Goal: Information Seeking & Learning: Learn about a topic

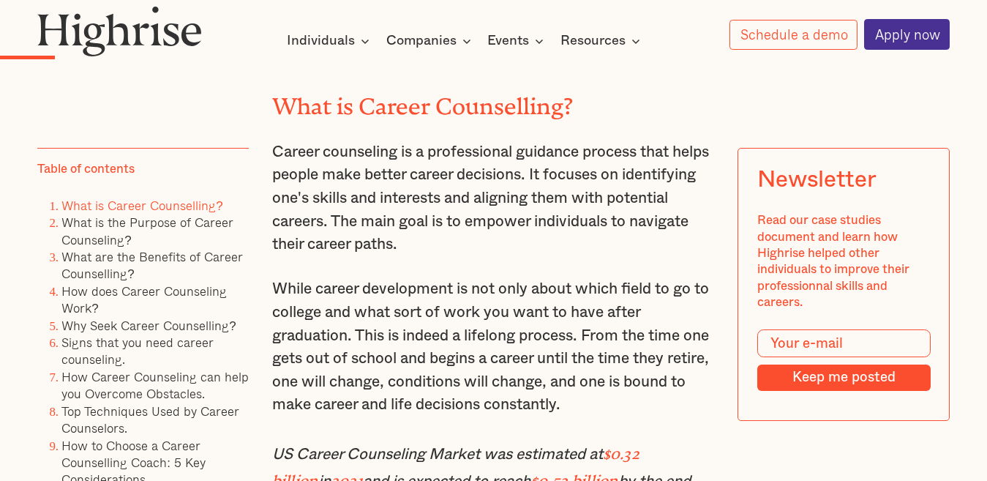
scroll to position [1537, 0]
click at [591, 100] on h2 "What is Career Counselling?" at bounding box center [494, 101] width 444 height 26
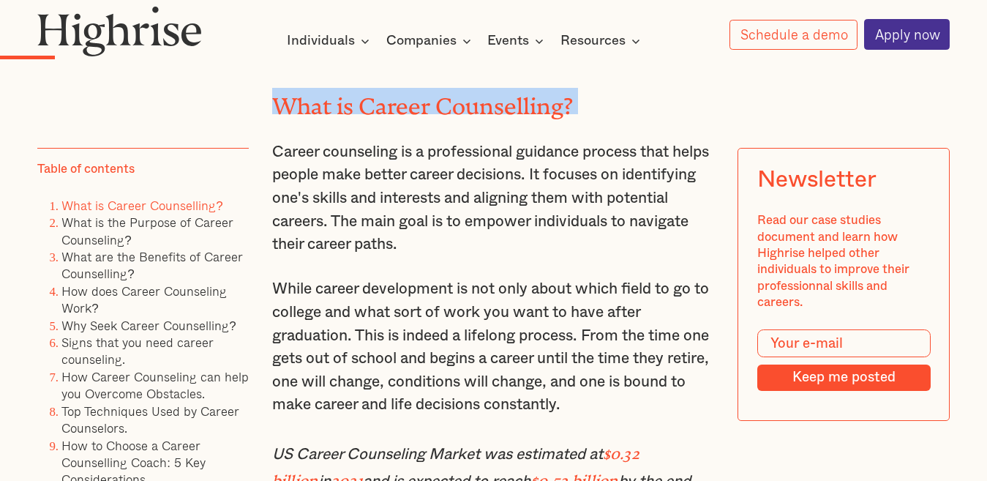
click at [591, 100] on h2 "What is Career Counselling?" at bounding box center [494, 101] width 444 height 26
click at [586, 100] on h2 "What is Career Counselling?" at bounding box center [494, 101] width 444 height 26
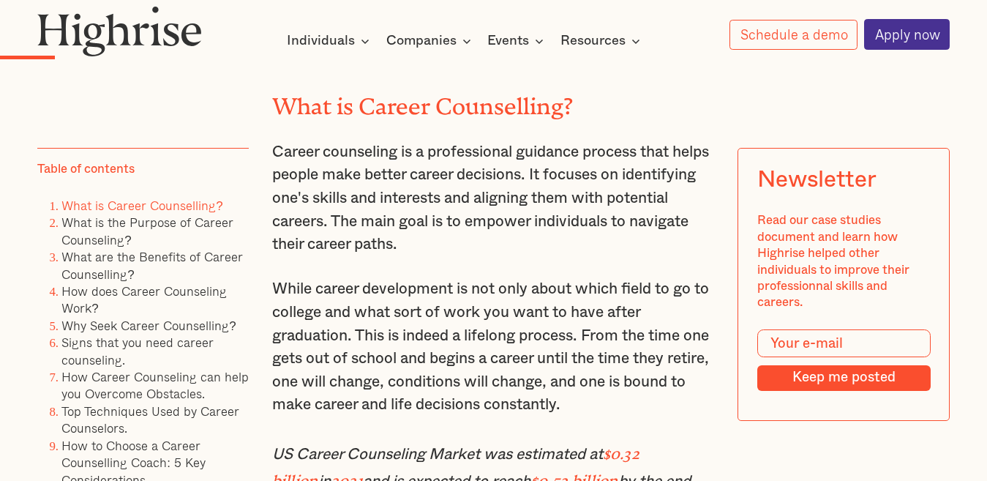
click at [586, 100] on h2 "What is Career Counselling?" at bounding box center [494, 101] width 444 height 26
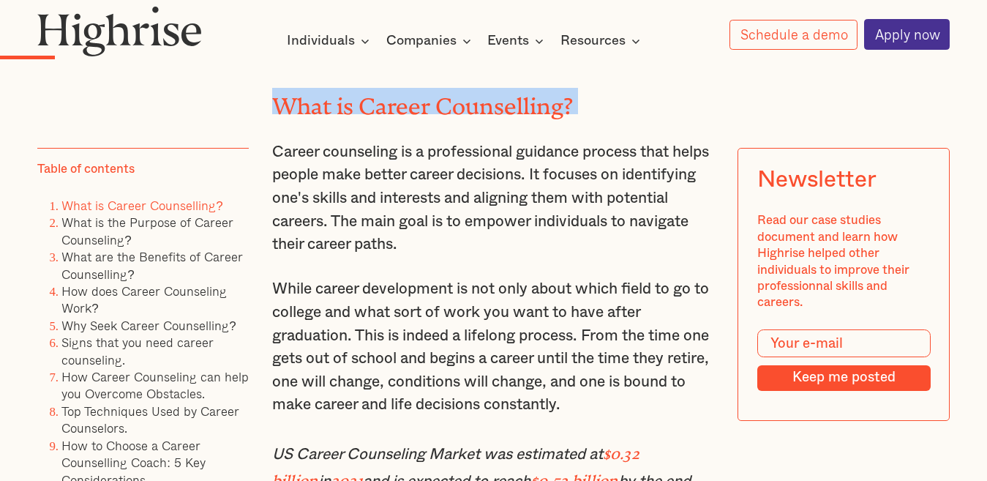
click at [586, 100] on h2 "What is Career Counselling?" at bounding box center [494, 101] width 444 height 26
click at [594, 100] on h2 "What is Career Counselling?" at bounding box center [494, 101] width 444 height 26
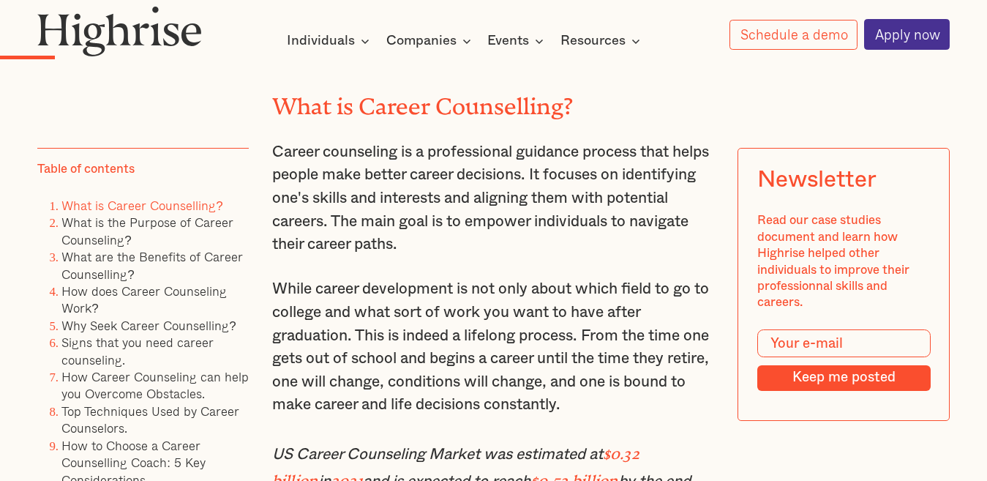
click at [594, 100] on h2 "What is Career Counselling?" at bounding box center [494, 101] width 444 height 26
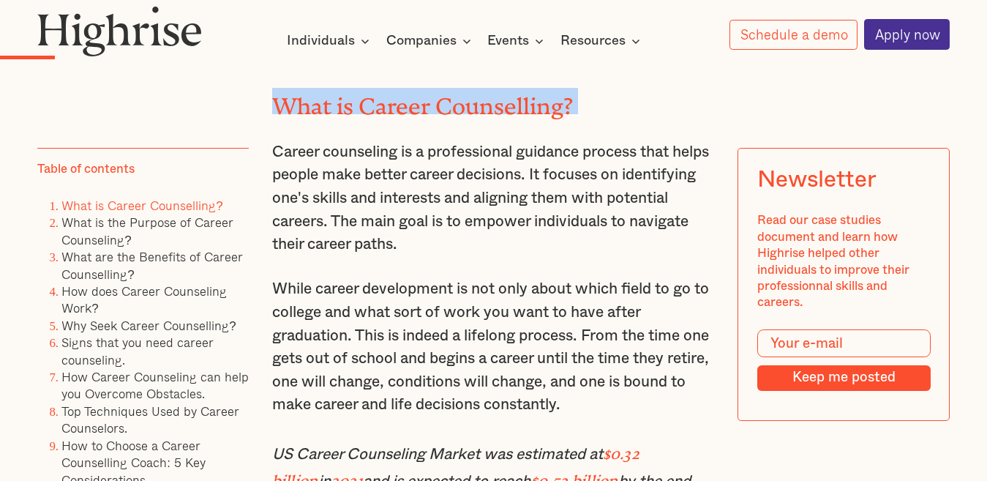
click at [594, 100] on h2 "What is Career Counselling?" at bounding box center [494, 101] width 444 height 26
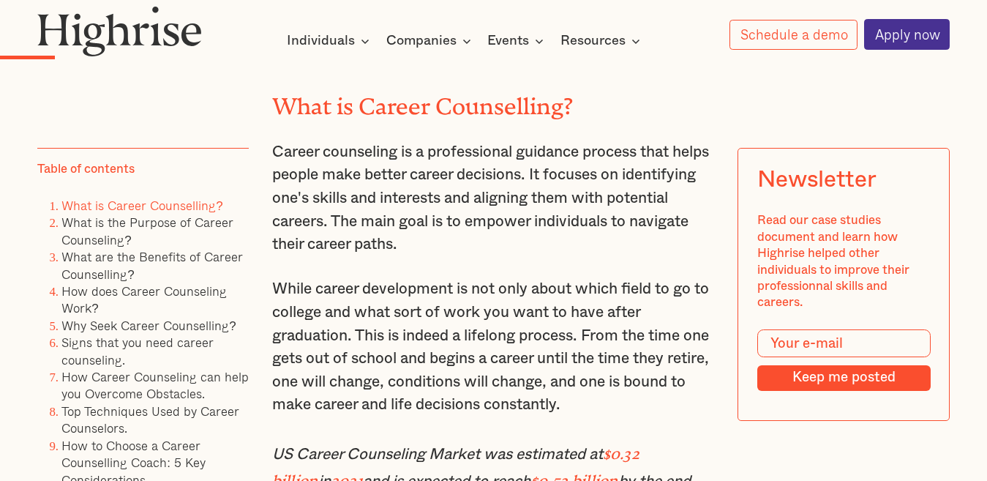
click at [594, 100] on h2 "What is Career Counselling?" at bounding box center [494, 101] width 444 height 26
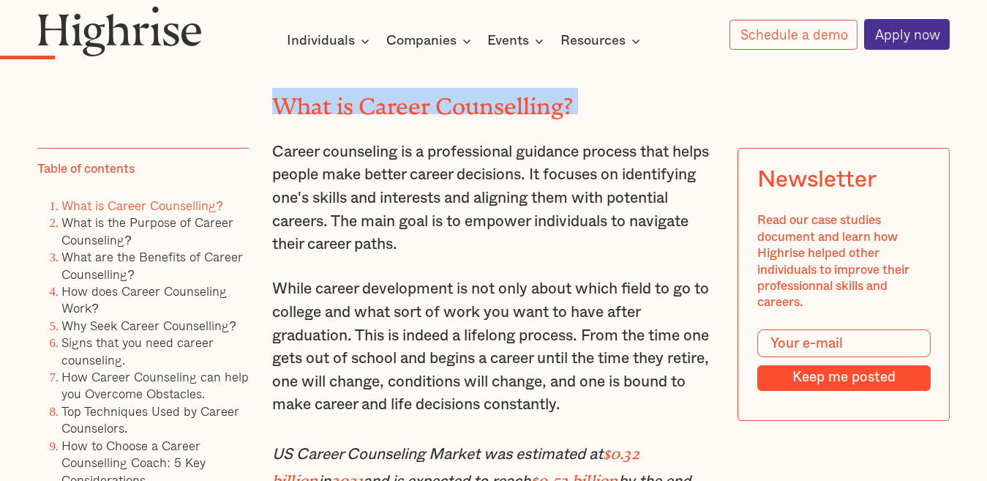
click at [594, 100] on h2 "What is Career Counselling?" at bounding box center [494, 101] width 444 height 26
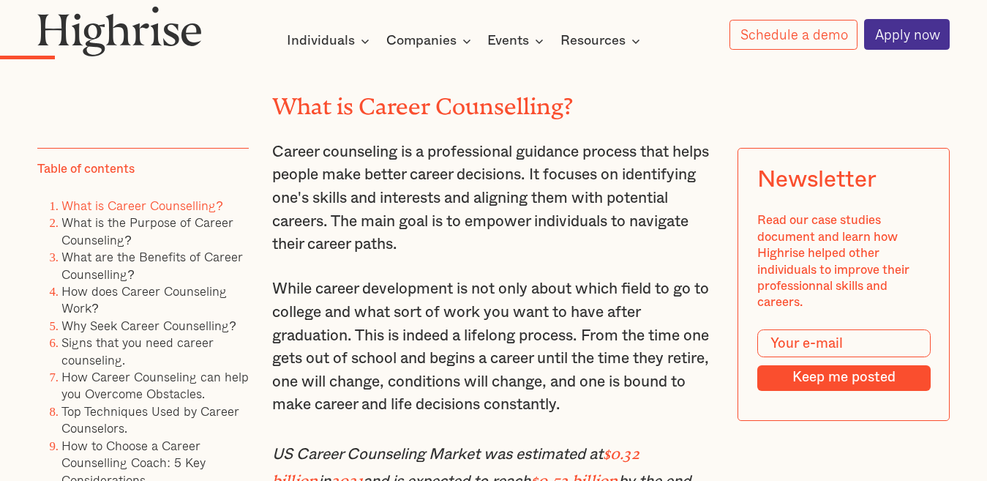
click at [572, 254] on p "Career counseling is a professional guidance process that helps people make bet…" at bounding box center [494, 199] width 444 height 116
click at [572, 253] on p "Career counseling is a professional guidance process that helps people make bet…" at bounding box center [494, 199] width 444 height 116
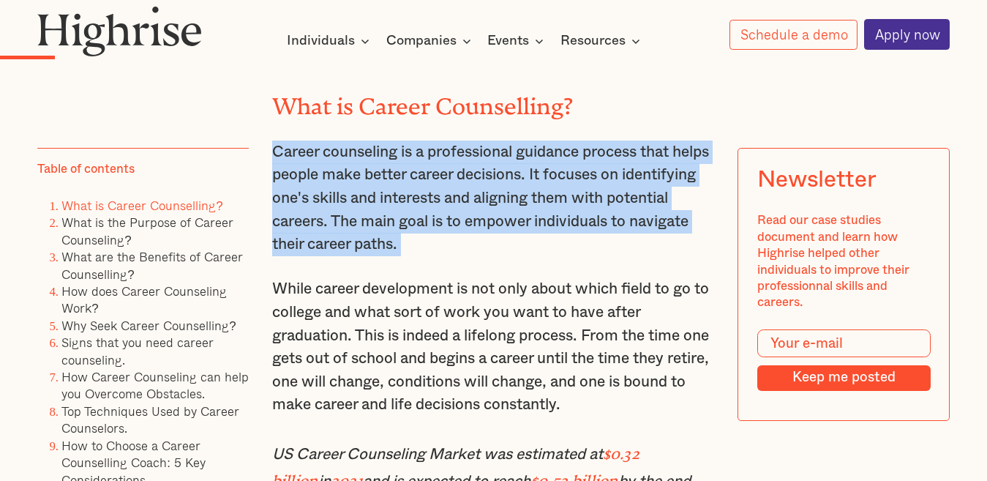
click at [572, 253] on p "Career counseling is a professional guidance process that helps people make bet…" at bounding box center [494, 199] width 444 height 116
click at [571, 250] on p "Career counseling is a professional guidance process that helps people make bet…" at bounding box center [494, 199] width 444 height 116
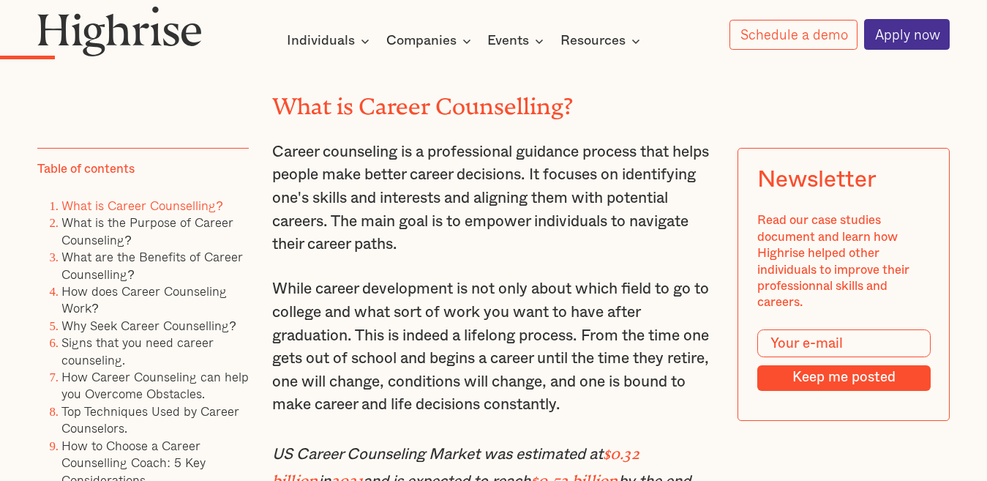
click at [571, 250] on p "Career counseling is a professional guidance process that helps people make bet…" at bounding box center [494, 199] width 444 height 116
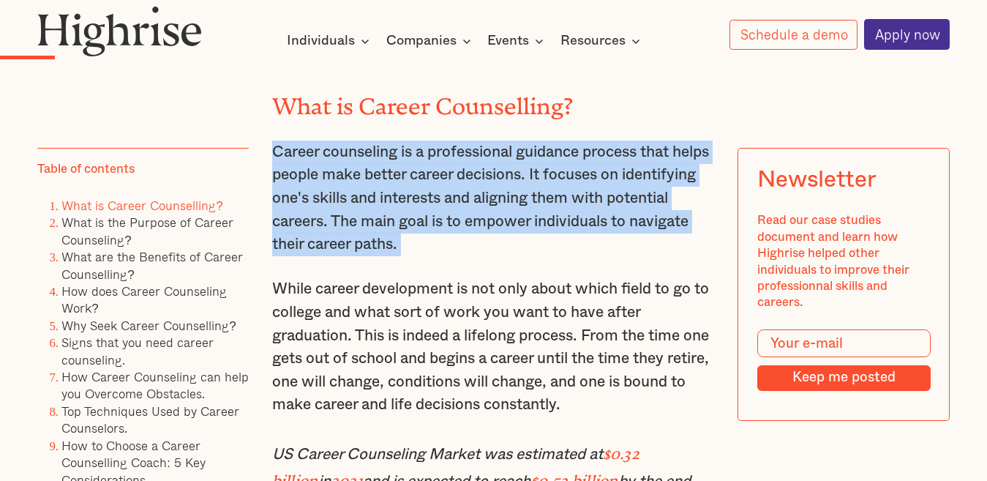
click at [571, 250] on p "Career counseling is a professional guidance process that helps people make bet…" at bounding box center [494, 199] width 444 height 116
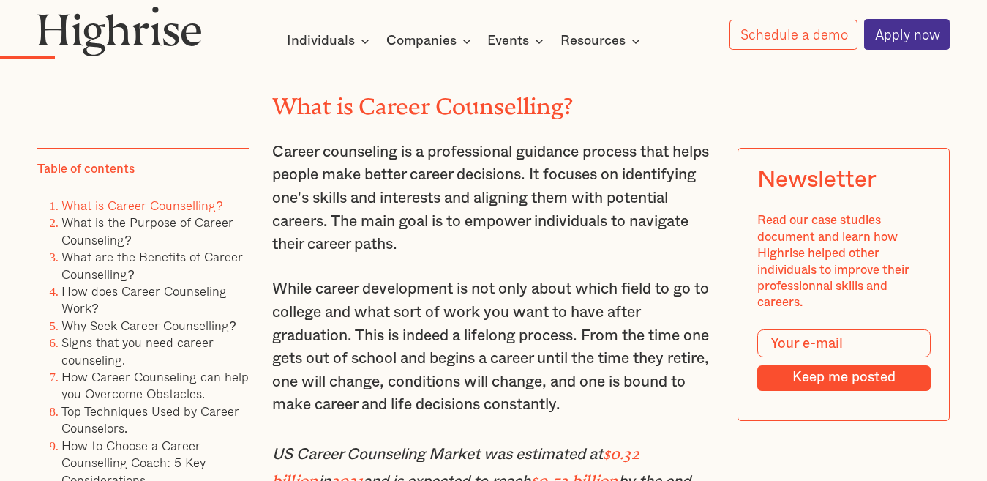
click at [571, 250] on p "Career counseling is a professional guidance process that helps people make bet…" at bounding box center [494, 199] width 444 height 116
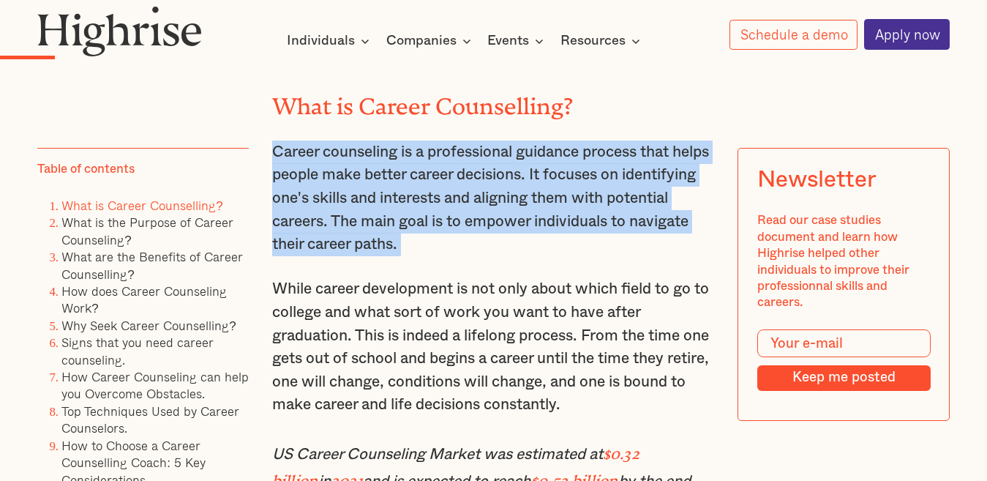
click at [571, 250] on p "Career counseling is a professional guidance process that helps people make bet…" at bounding box center [494, 199] width 444 height 116
click at [611, 252] on p "Career counseling is a professional guidance process that helps people make bet…" at bounding box center [494, 199] width 444 height 116
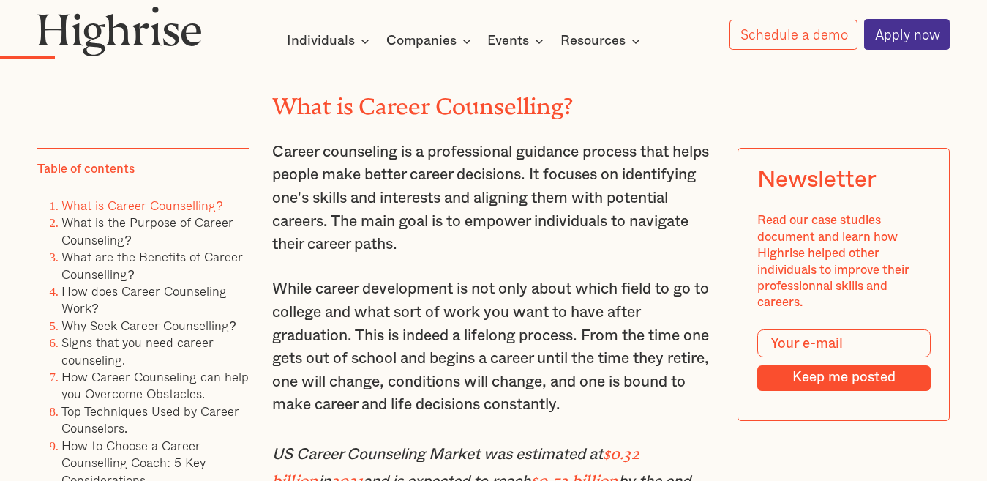
click at [652, 406] on p "While career development is not only about which field to go to college and wha…" at bounding box center [494, 346] width 444 height 139
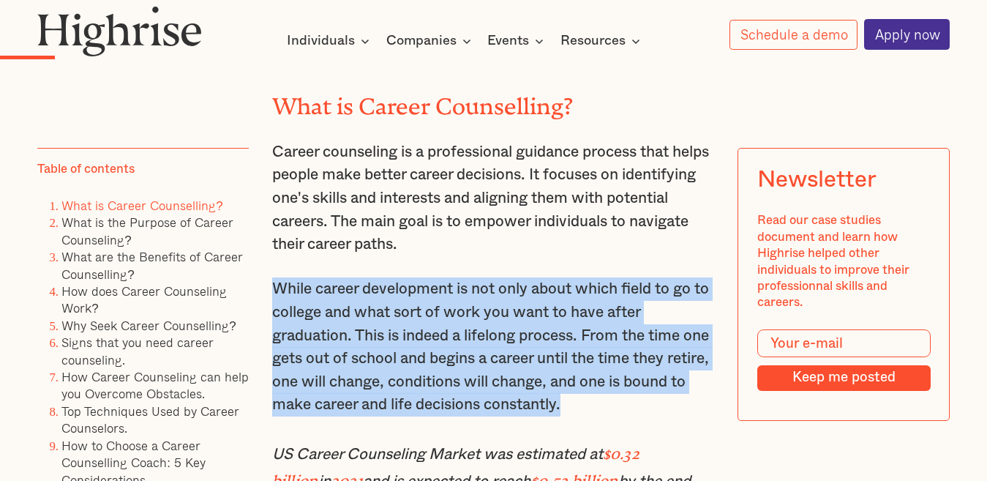
click at [652, 406] on p "While career development is not only about which field to go to college and wha…" at bounding box center [494, 346] width 444 height 139
click at [651, 408] on p "While career development is not only about which field to go to college and wha…" at bounding box center [494, 346] width 444 height 139
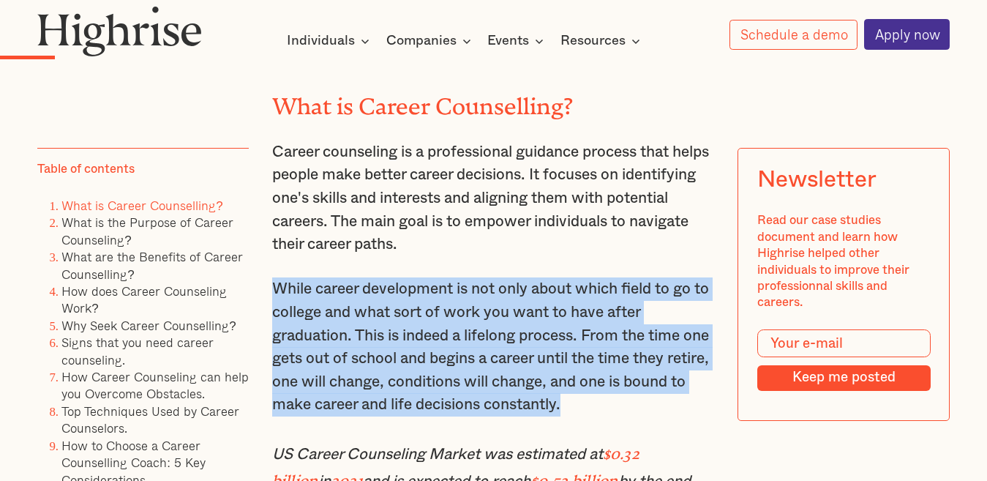
click at [651, 408] on p "While career development is not only about which field to go to college and wha…" at bounding box center [494, 346] width 444 height 139
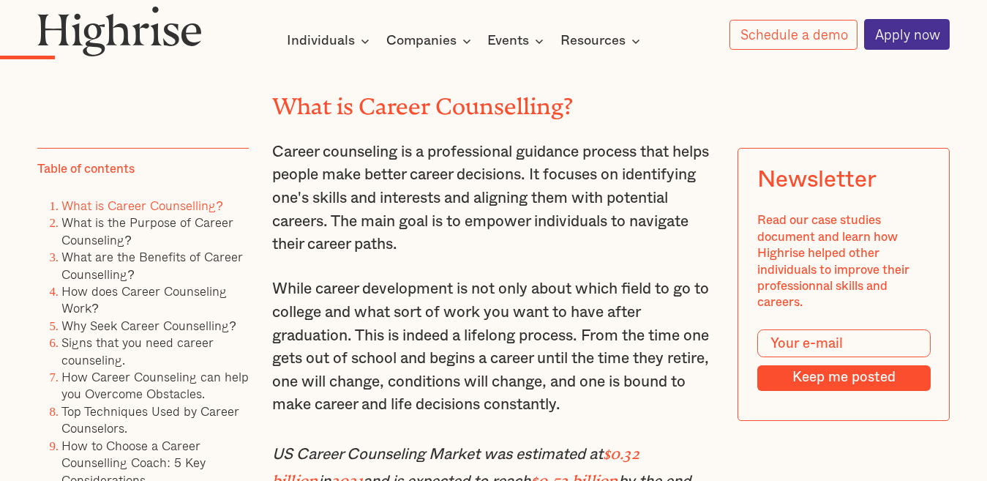
click at [641, 242] on p "Career counseling is a professional guidance process that helps people make bet…" at bounding box center [494, 199] width 444 height 116
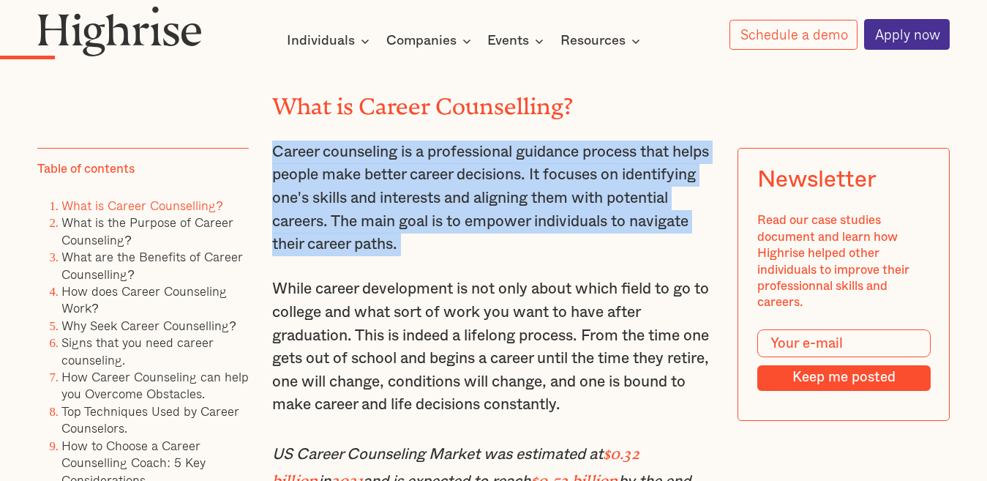
click at [641, 242] on p "Career counseling is a professional guidance process that helps people make bet…" at bounding box center [494, 199] width 444 height 116
click at [641, 244] on p "Career counseling is a professional guidance process that helps people make bet…" at bounding box center [494, 199] width 444 height 116
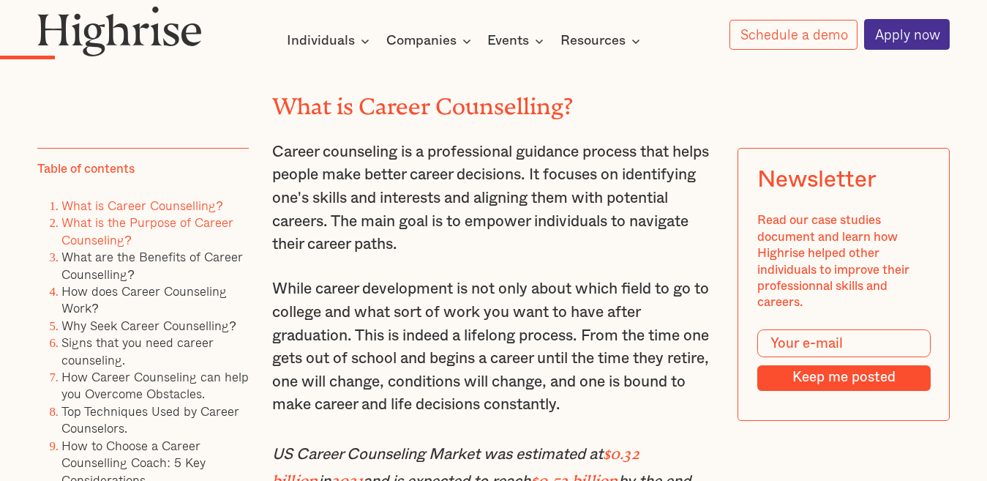
click at [156, 225] on link "What is the Purpose of Career Counseling?" at bounding box center [147, 230] width 172 height 37
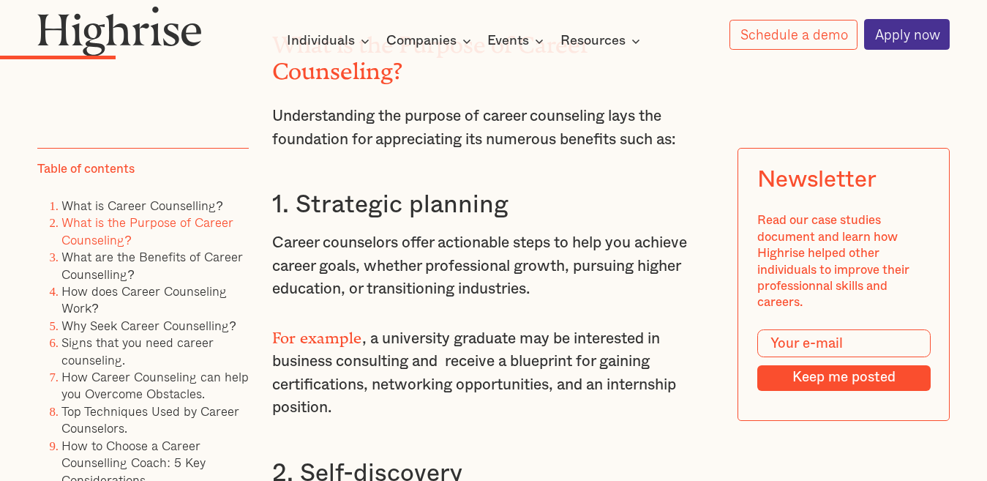
scroll to position [2241, 0]
click at [509, 211] on h3 "1. Strategic planning" at bounding box center [494, 204] width 444 height 31
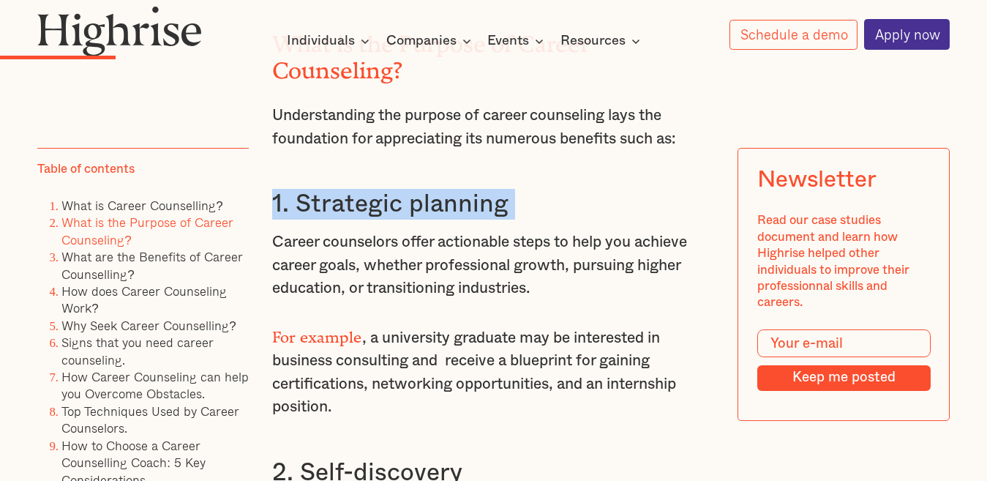
click at [509, 211] on h3 "1. Strategic planning" at bounding box center [494, 204] width 444 height 31
click at [512, 205] on h3 "1. Strategic planning" at bounding box center [494, 204] width 444 height 31
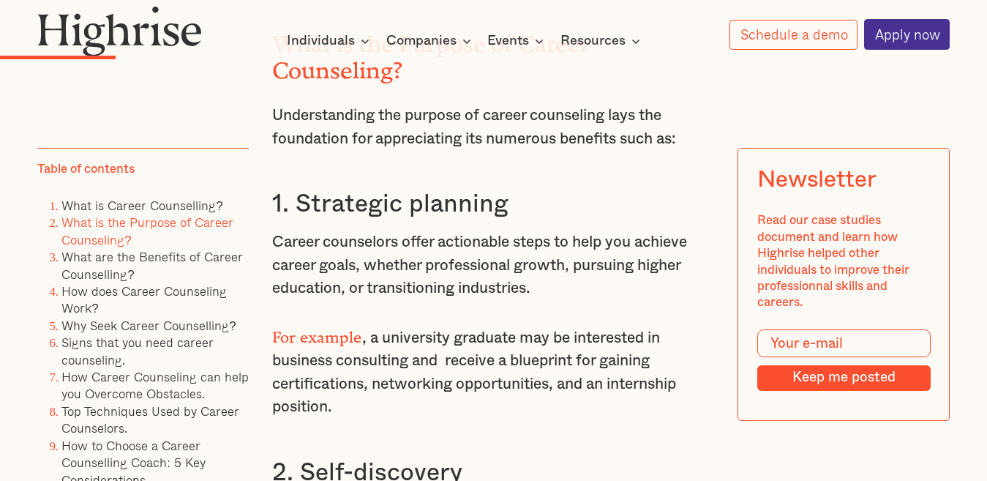
click at [512, 205] on h3 "1. Strategic planning" at bounding box center [494, 204] width 444 height 31
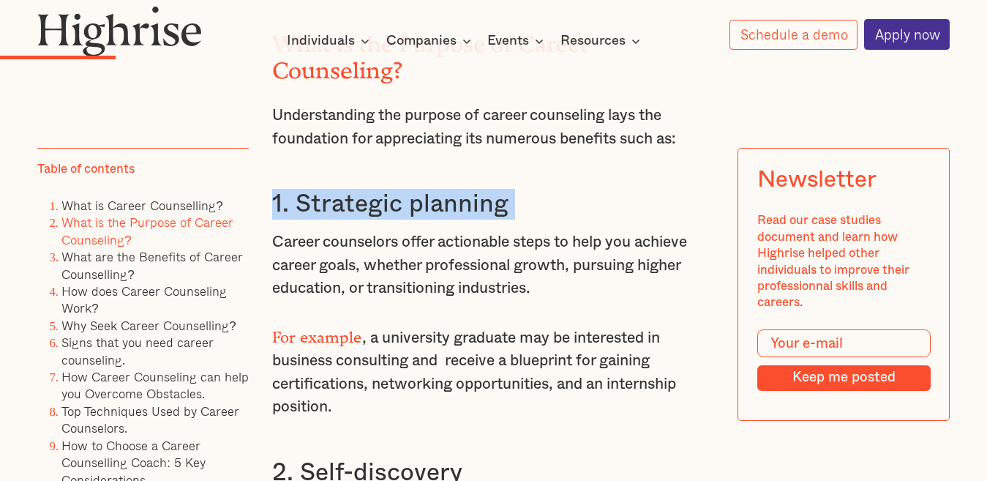
click at [512, 205] on h3 "1. Strategic planning" at bounding box center [494, 204] width 444 height 31
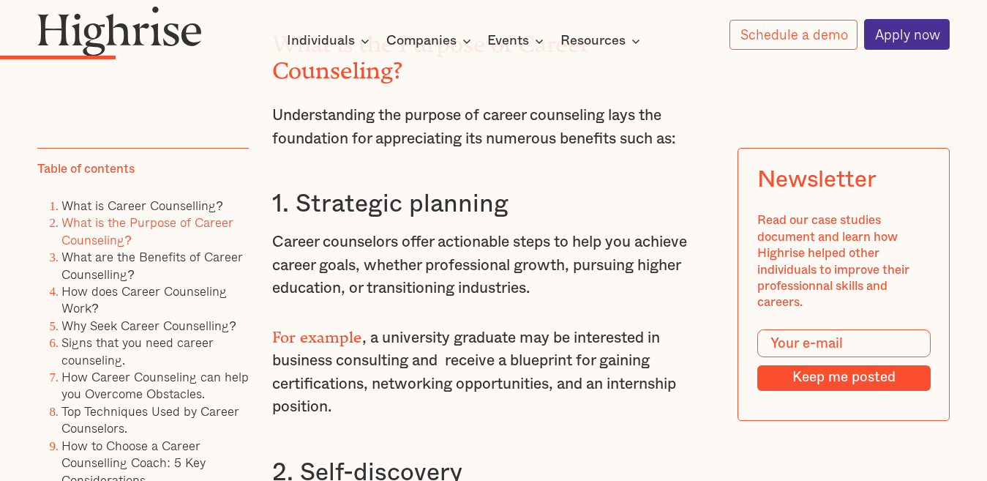
click at [512, 205] on h3 "1. Strategic planning" at bounding box center [494, 204] width 444 height 31
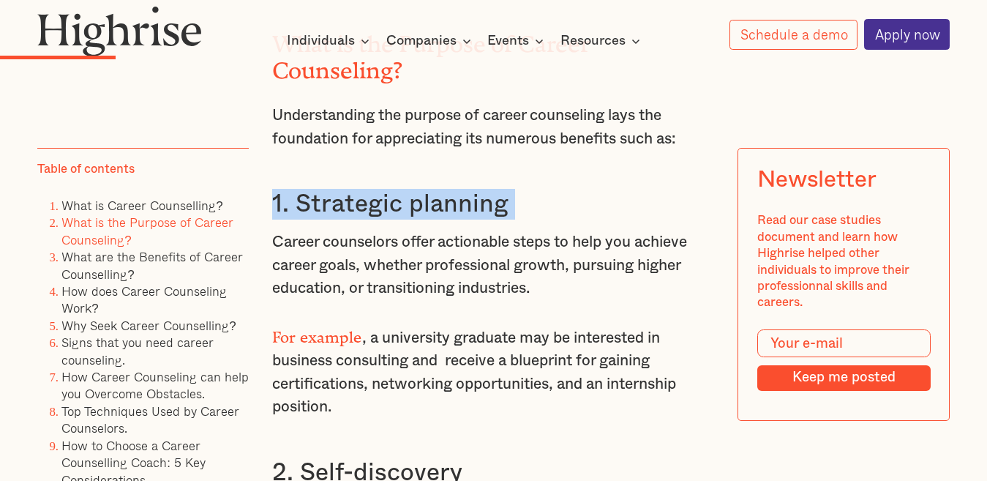
click at [512, 205] on h3 "1. Strategic planning" at bounding box center [494, 204] width 444 height 31
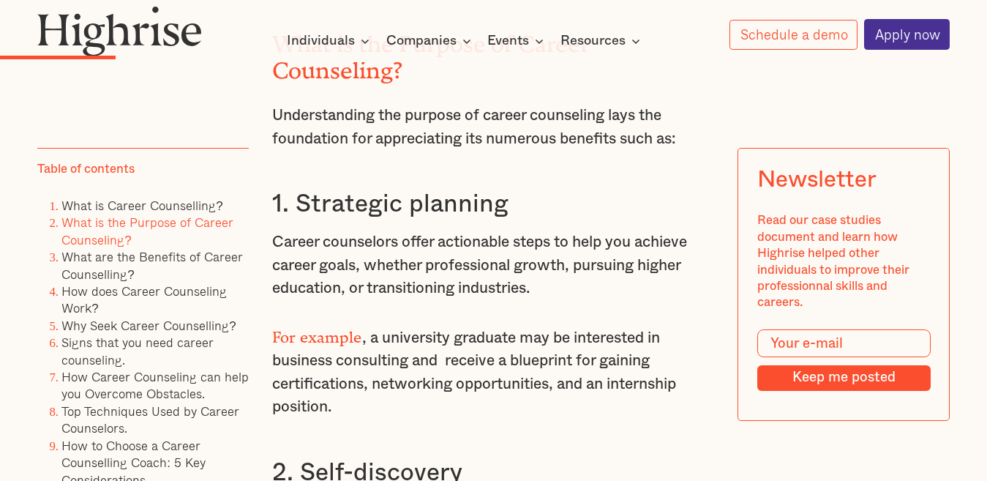
click at [548, 291] on p "Career counselors offer actionable steps to help you achieve career goals, whet…" at bounding box center [494, 266] width 444 height 70
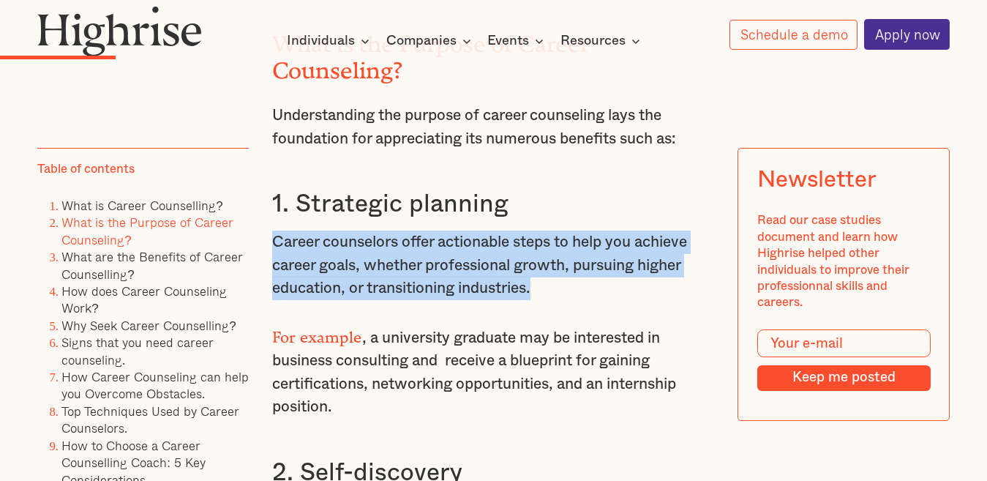
click at [548, 291] on p "Career counselors offer actionable steps to help you achieve career goals, whet…" at bounding box center [494, 266] width 444 height 70
click at [548, 287] on p "Career counselors offer actionable steps to help you achieve career goals, whet…" at bounding box center [494, 266] width 444 height 70
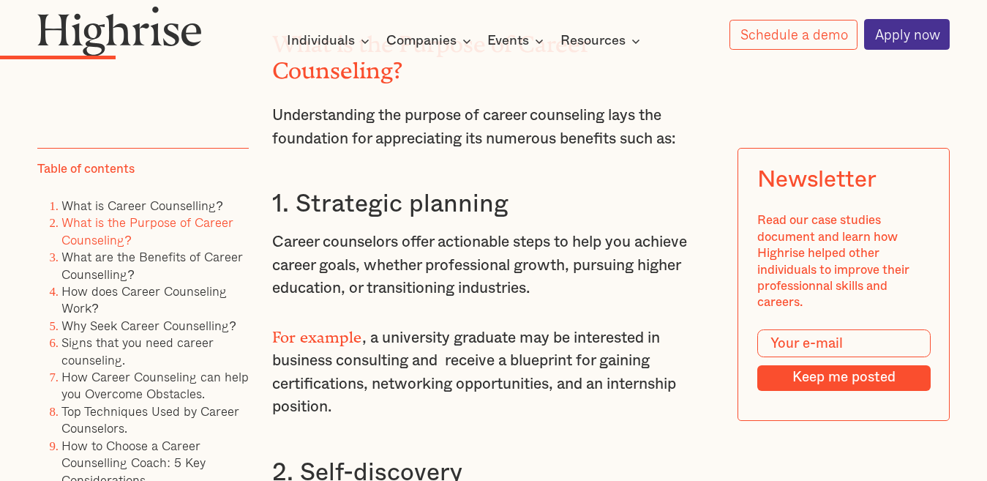
click at [509, 400] on p "For example , a university graduate may be interested in business consulting an…" at bounding box center [494, 370] width 444 height 97
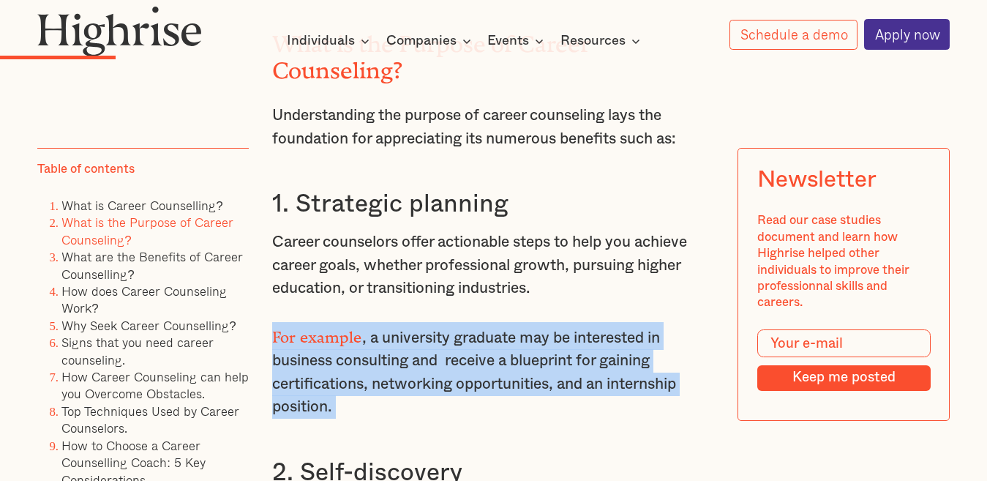
click at [509, 400] on p "For example , a university graduate may be interested in business consulting an…" at bounding box center [494, 370] width 444 height 97
click at [509, 404] on p "For example , a university graduate may be interested in business consulting an…" at bounding box center [494, 370] width 444 height 97
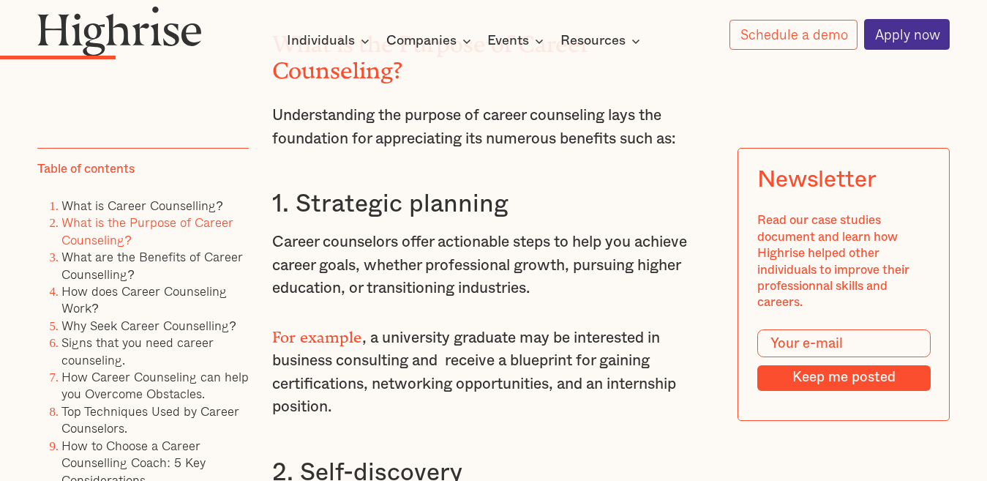
click at [509, 404] on p "For example , a university graduate may be interested in business consulting an…" at bounding box center [494, 370] width 444 height 97
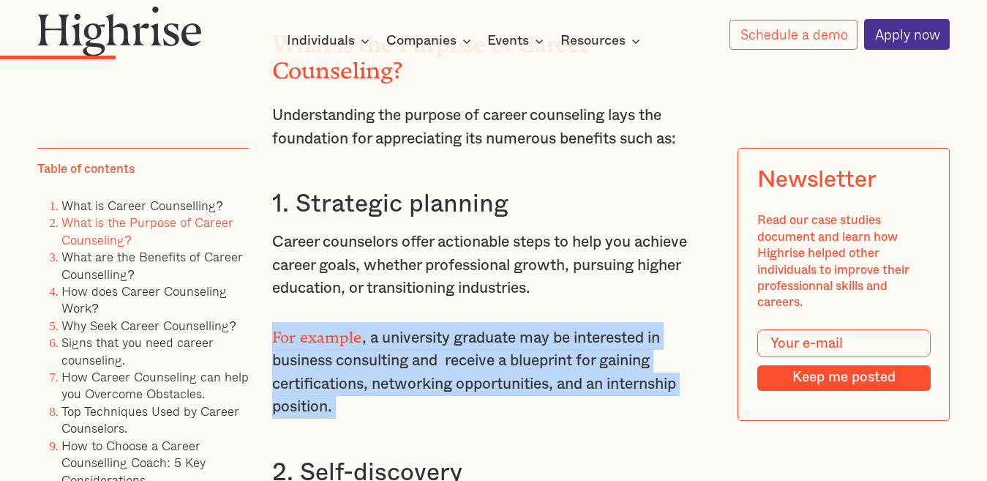
click at [509, 404] on p "For example , a university graduate may be interested in business consulting an…" at bounding box center [494, 370] width 444 height 97
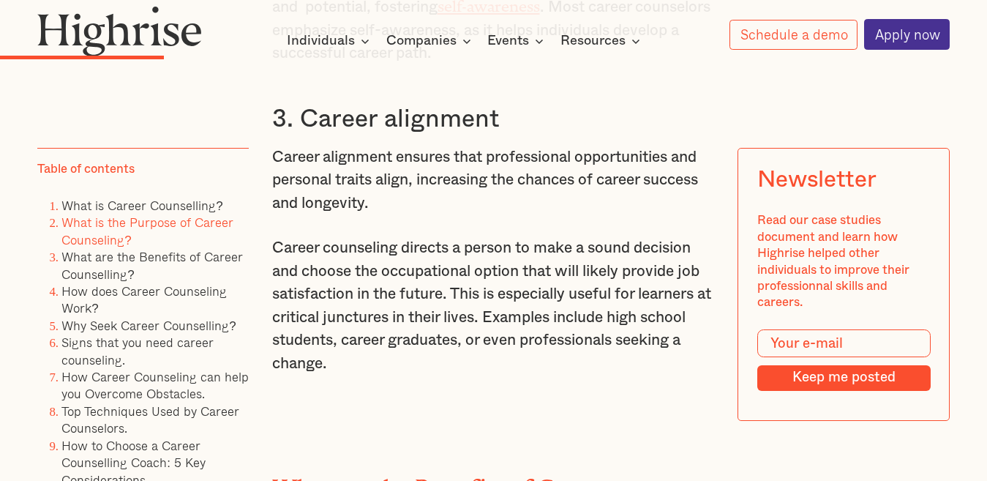
scroll to position [2791, 0]
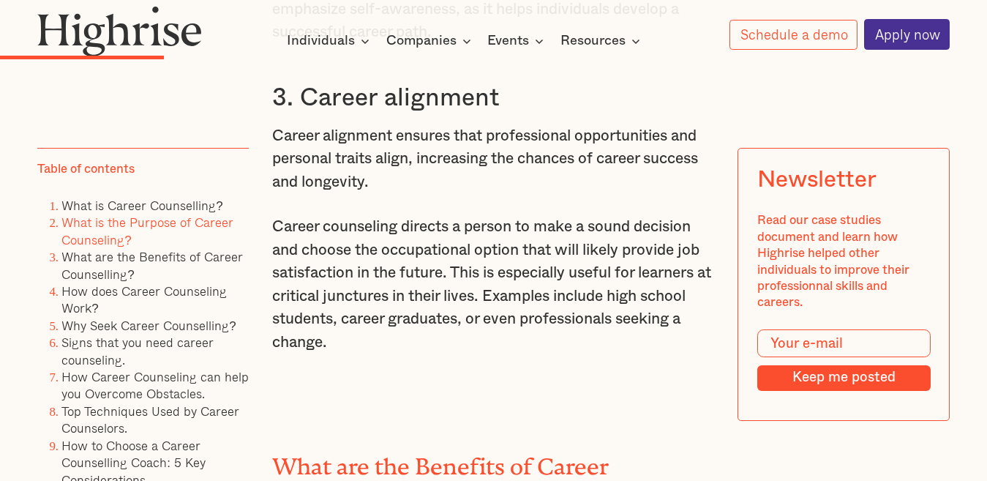
click at [510, 101] on h3 "3. Career alignment" at bounding box center [494, 98] width 444 height 31
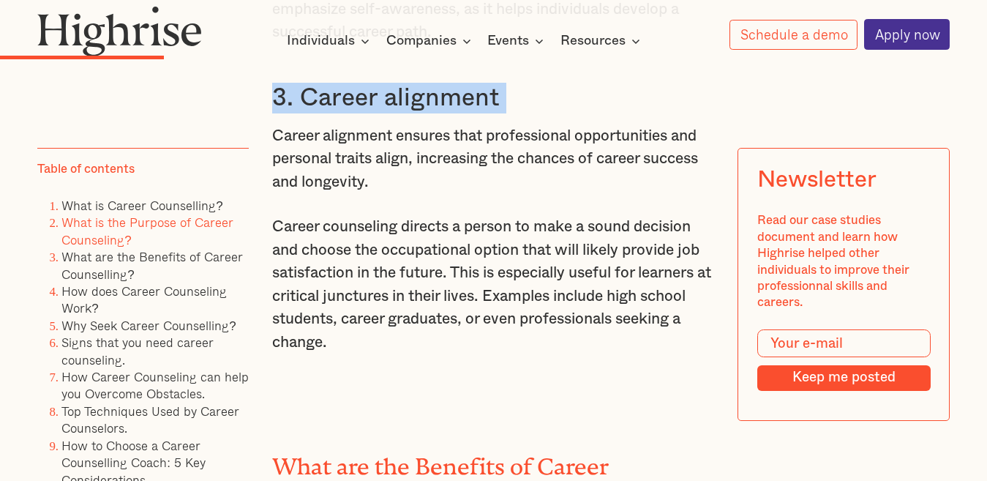
click at [510, 101] on h3 "3. Career alignment" at bounding box center [494, 98] width 444 height 31
click at [505, 97] on h3 "3. Career alignment" at bounding box center [494, 98] width 444 height 31
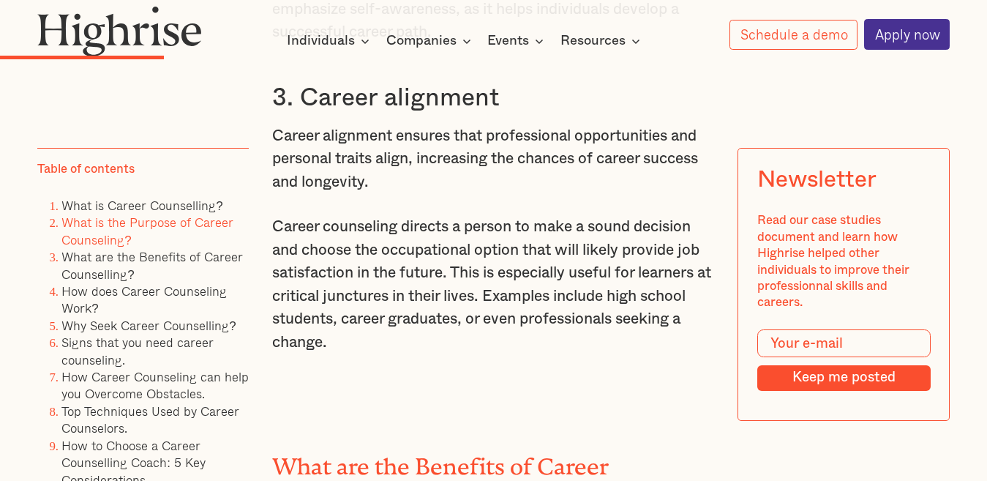
click at [505, 97] on h3 "3. Career alignment" at bounding box center [494, 98] width 444 height 31
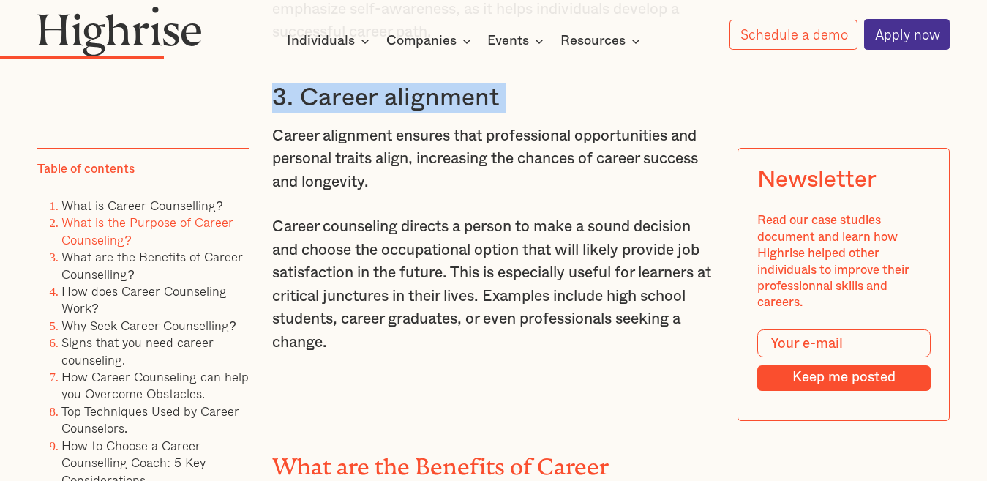
click at [505, 97] on h3 "3. Career alignment" at bounding box center [494, 98] width 444 height 31
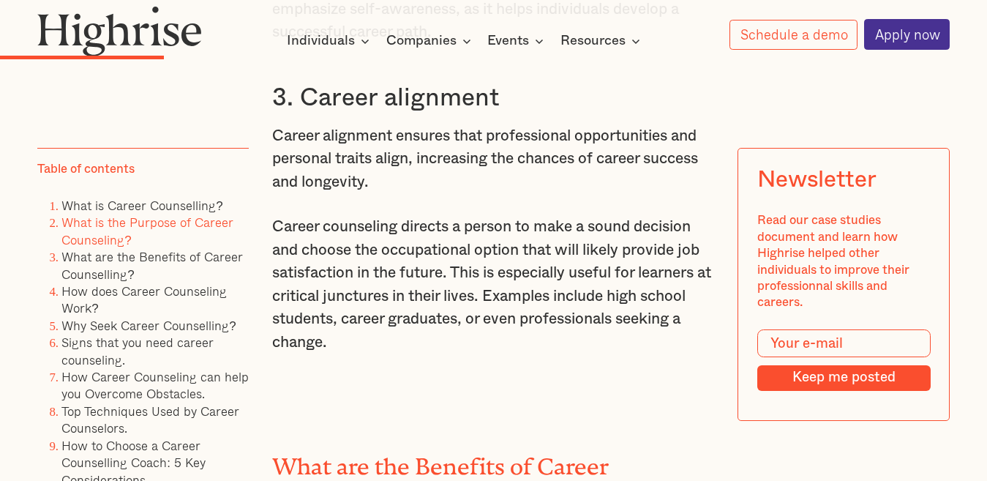
click at [505, 97] on h3 "3. Career alignment" at bounding box center [494, 98] width 444 height 31
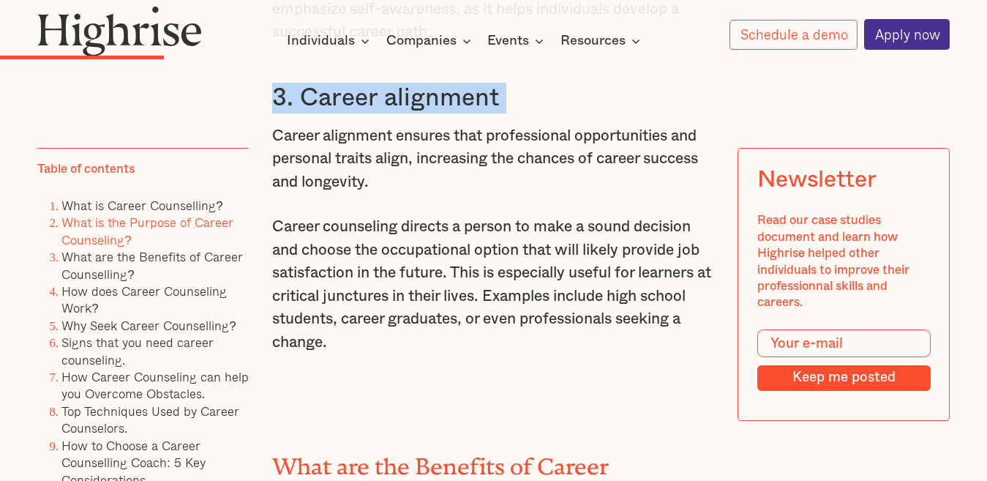
click at [505, 97] on h3 "3. Career alignment" at bounding box center [494, 98] width 444 height 31
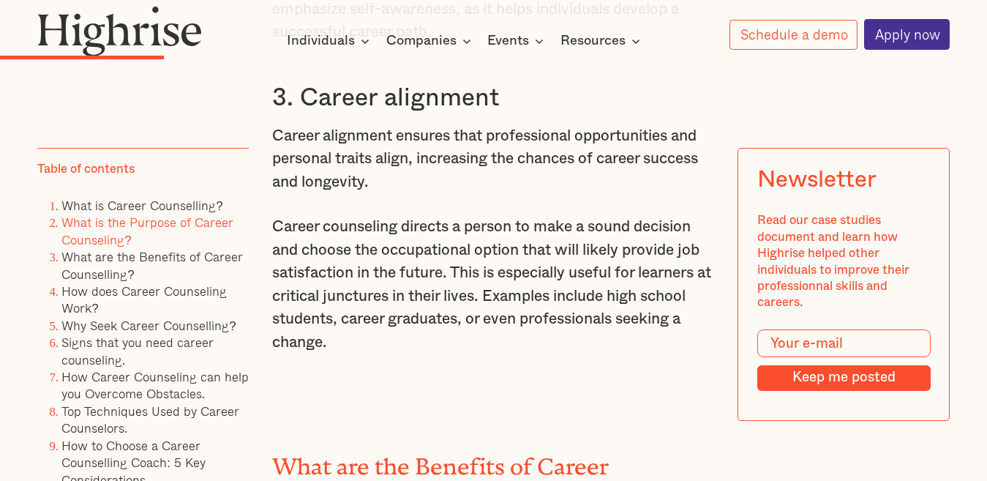
click at [505, 97] on h3 "3. Career alignment" at bounding box center [494, 98] width 444 height 31
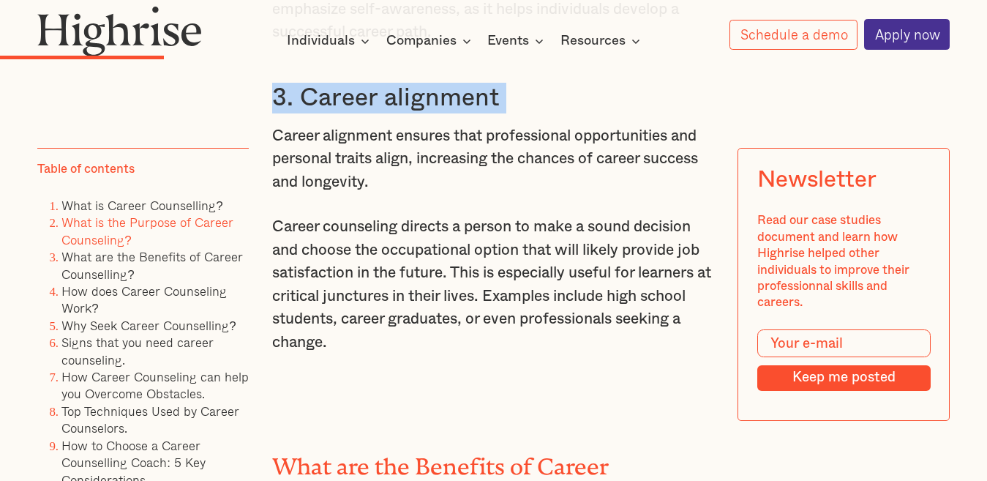
click at [505, 97] on h3 "3. Career alignment" at bounding box center [494, 98] width 444 height 31
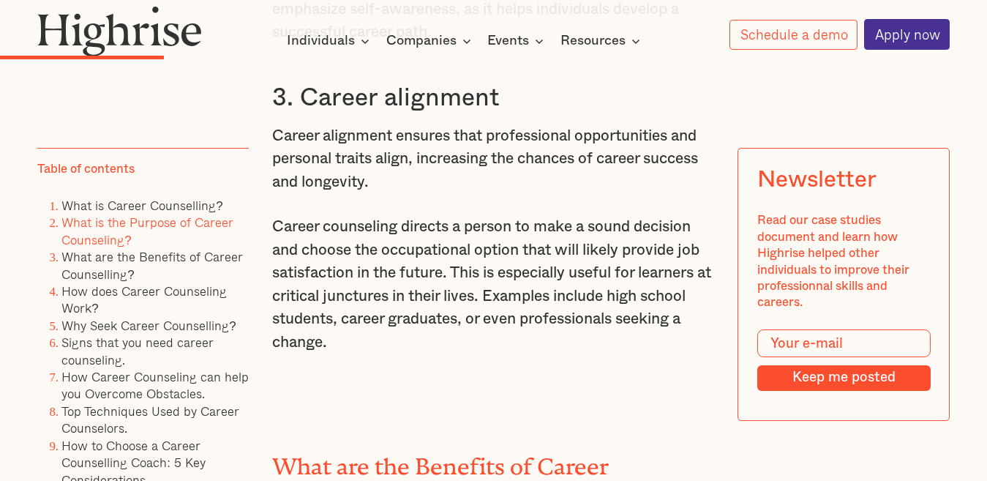
click at [607, 399] on p "‍" at bounding box center [494, 387] width 444 height 23
